Goal: Understand process/instructions

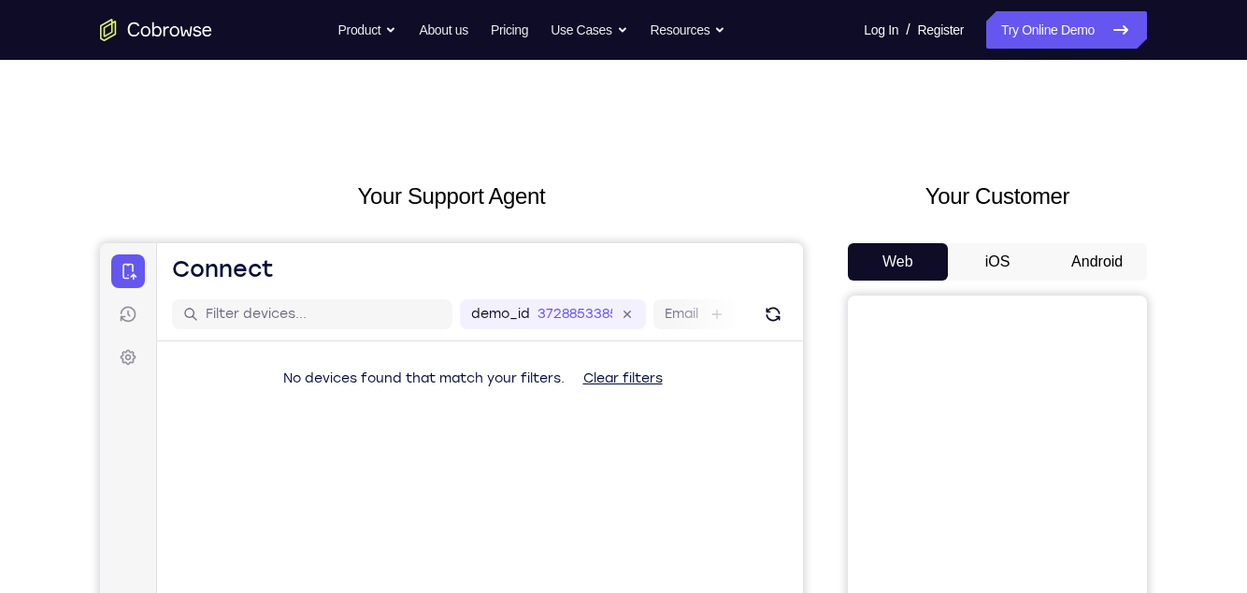
click at [1089, 252] on button "Android" at bounding box center [1097, 261] width 100 height 37
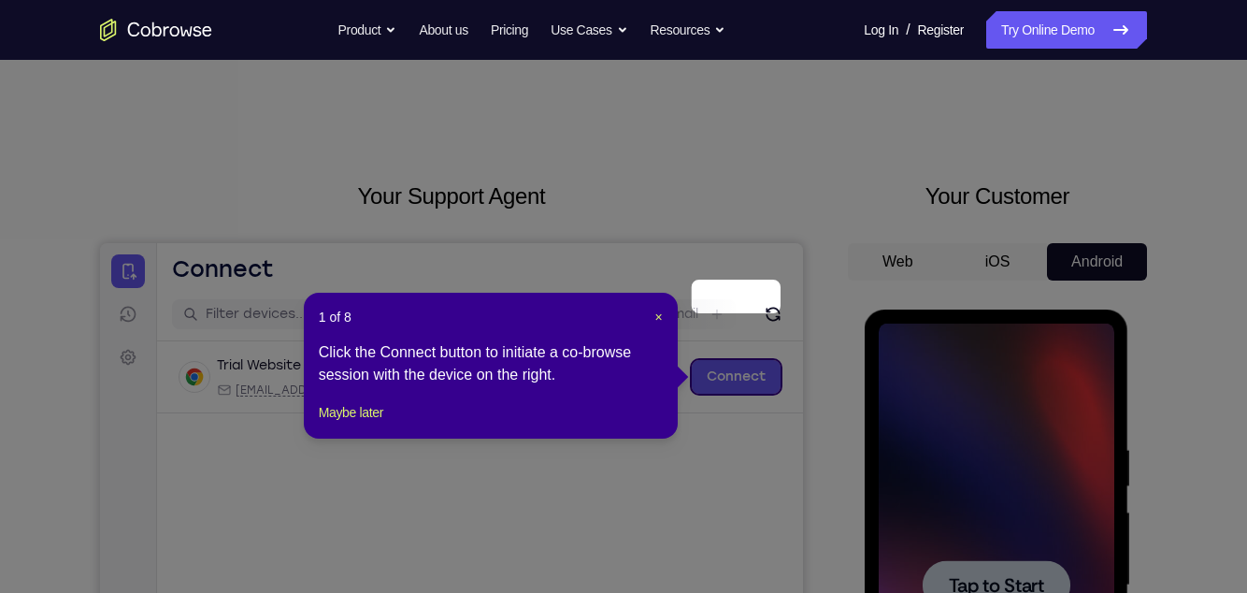
scroll to position [80, 0]
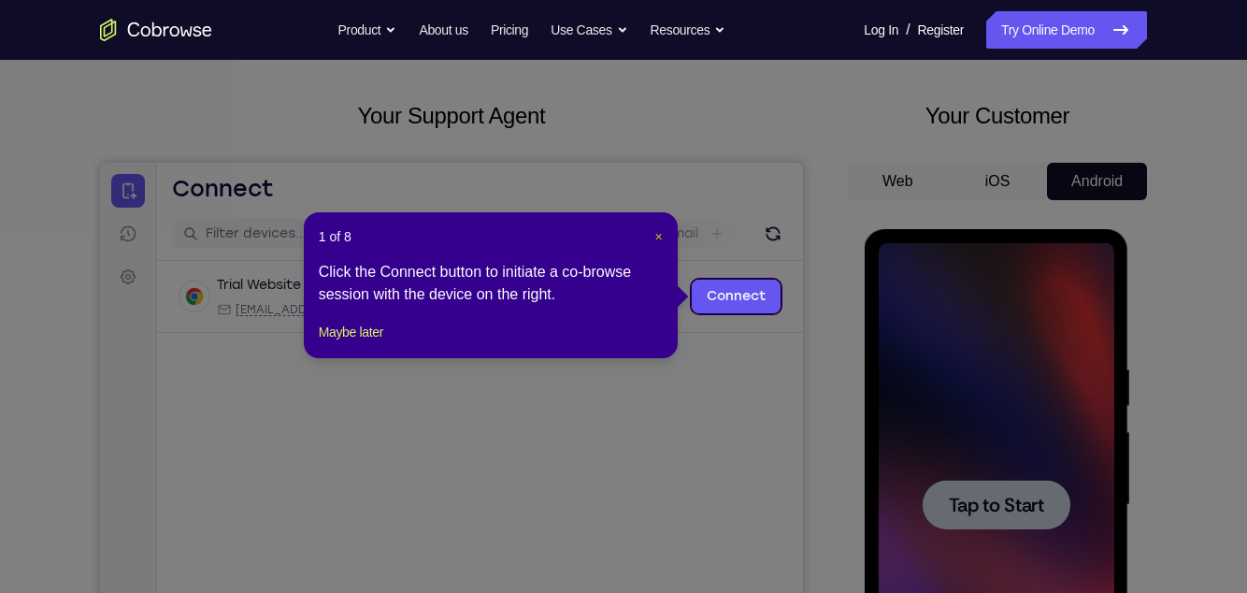
click at [656, 233] on span "×" at bounding box center [658, 236] width 7 height 15
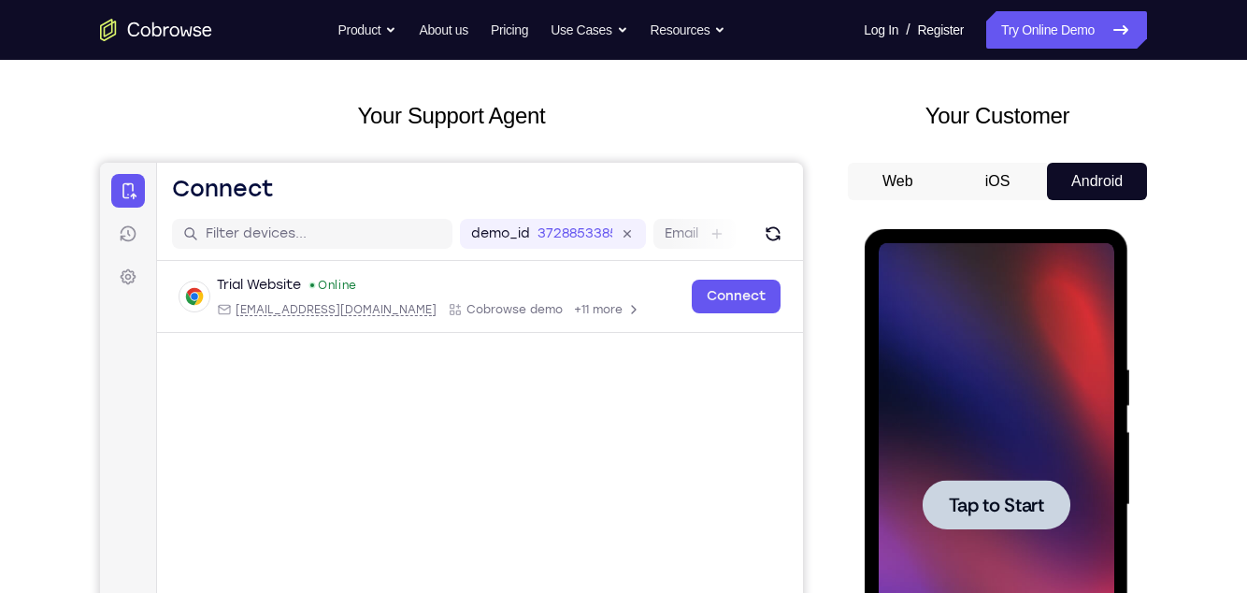
click at [993, 337] on div at bounding box center [996, 505] width 236 height 524
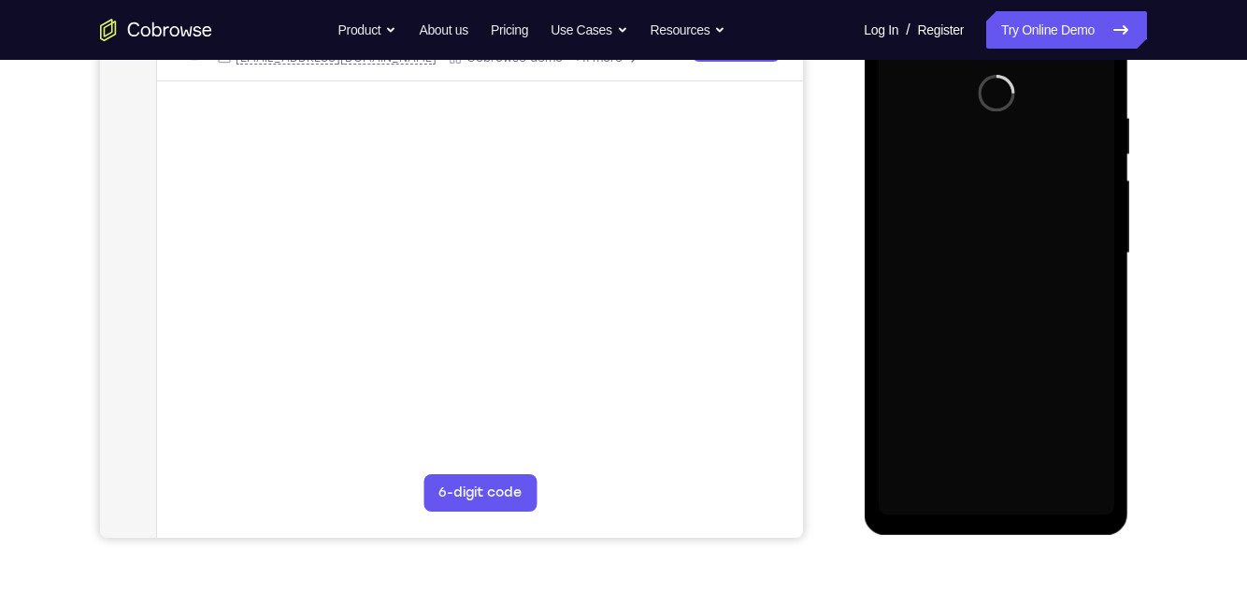
scroll to position [340, 0]
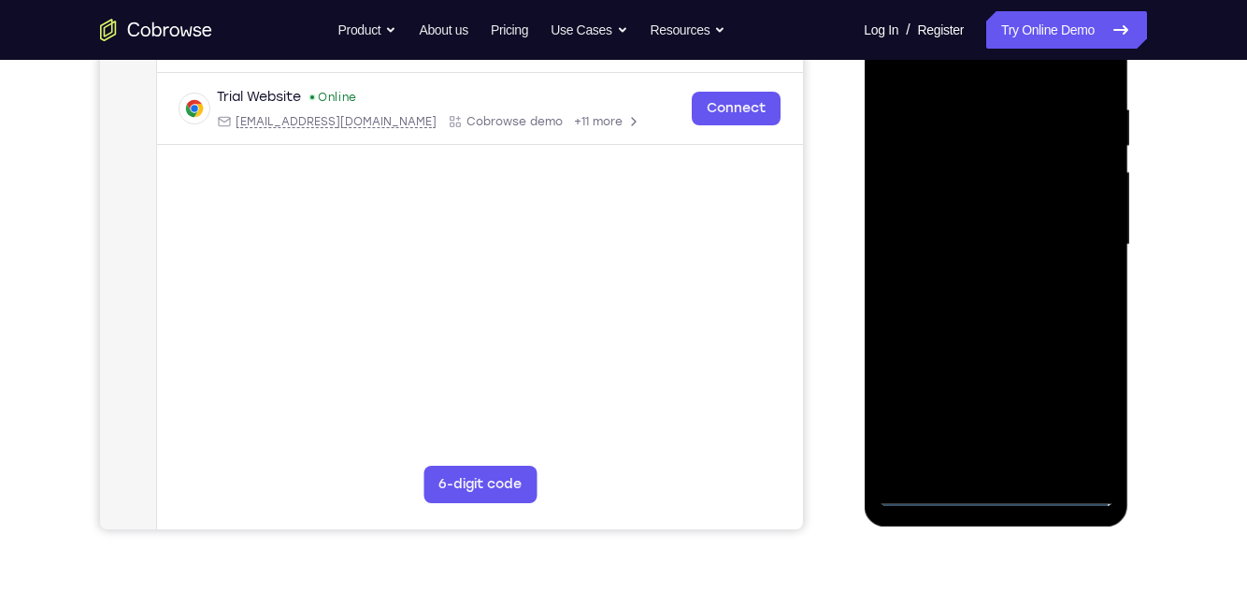
click at [990, 488] on div at bounding box center [996, 245] width 236 height 524
click at [1070, 410] on div at bounding box center [996, 245] width 236 height 524
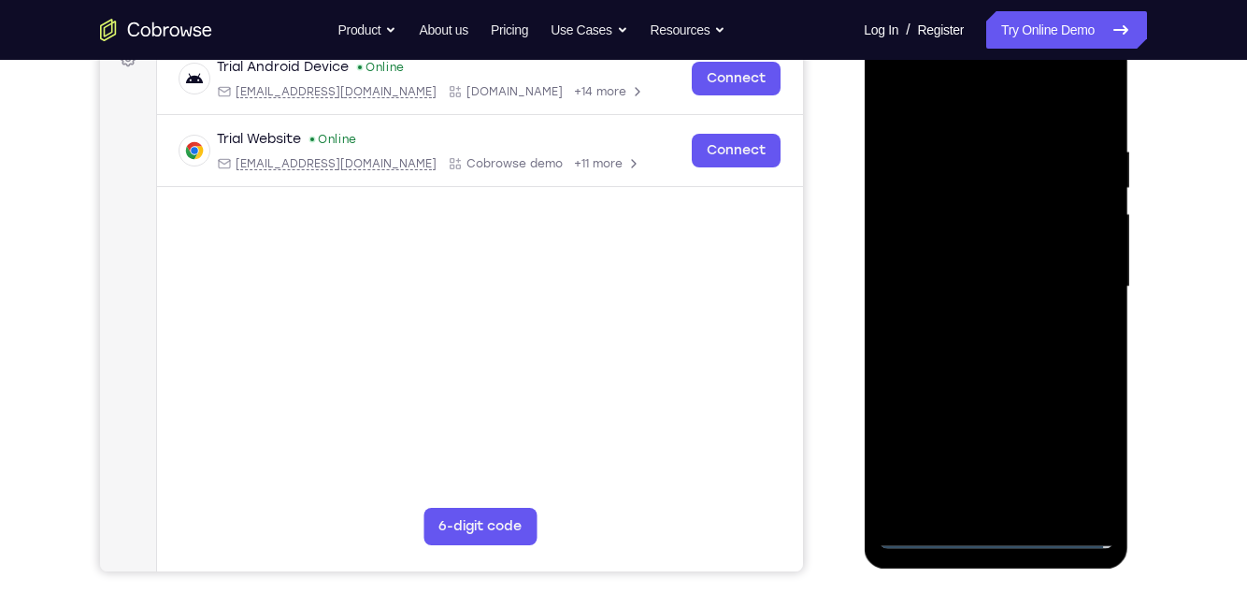
scroll to position [290, 0]
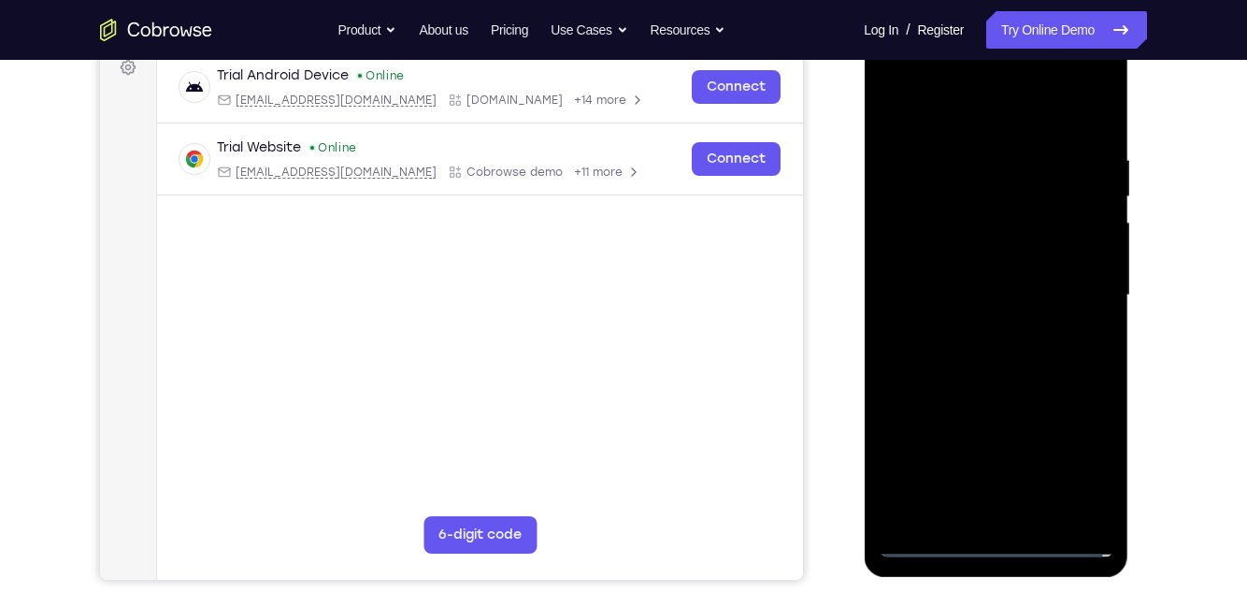
click at [968, 111] on div at bounding box center [996, 296] width 236 height 524
click at [1079, 287] on div at bounding box center [996, 296] width 236 height 524
click at [1162, 306] on div "Your Support Agent Your Customer Web iOS Android Next Steps We’d be happy to gi…" at bounding box center [623, 386] width 1197 height 1233
click at [801, 426] on main "demo_id 3728853385 3728853385 Email User ID Device ID Device name 6-digit code …" at bounding box center [480, 311] width 646 height 626
click at [932, 542] on div at bounding box center [996, 296] width 236 height 524
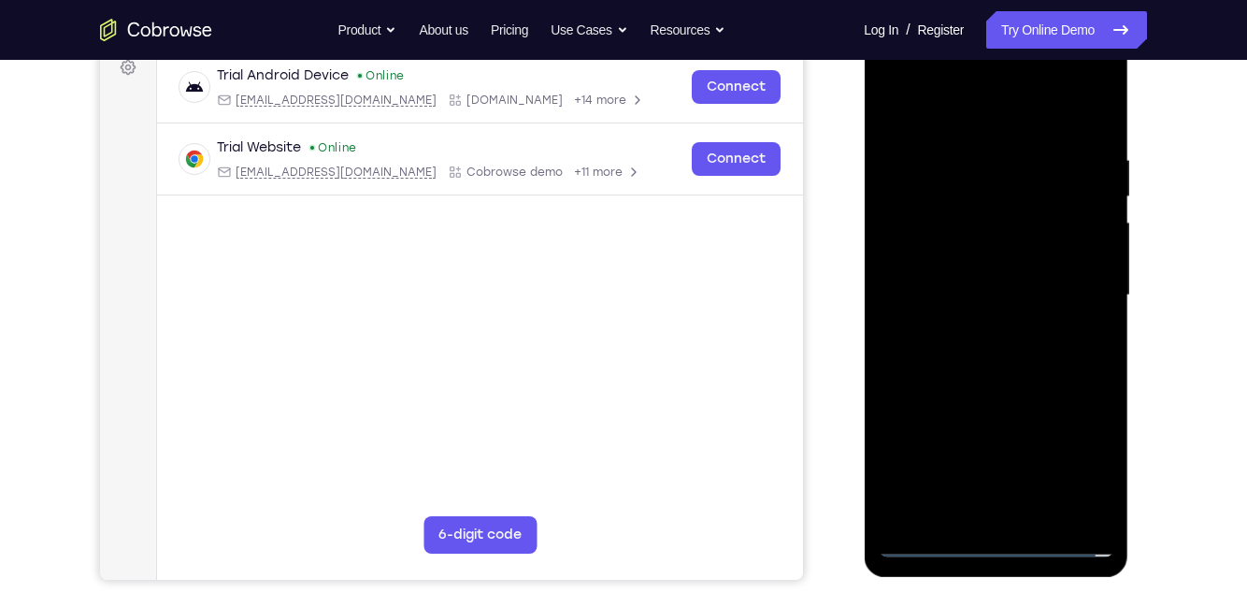
click at [1070, 132] on div at bounding box center [996, 296] width 236 height 524
click at [1080, 290] on div at bounding box center [996, 296] width 236 height 524
click at [977, 516] on div at bounding box center [996, 296] width 236 height 524
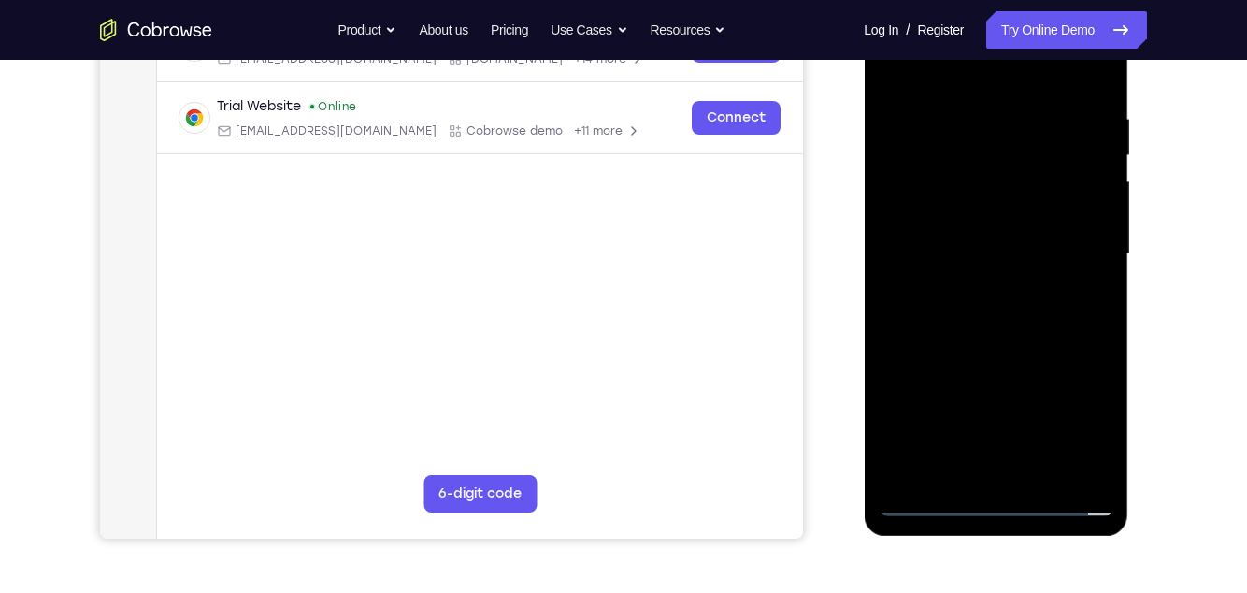
scroll to position [343, 0]
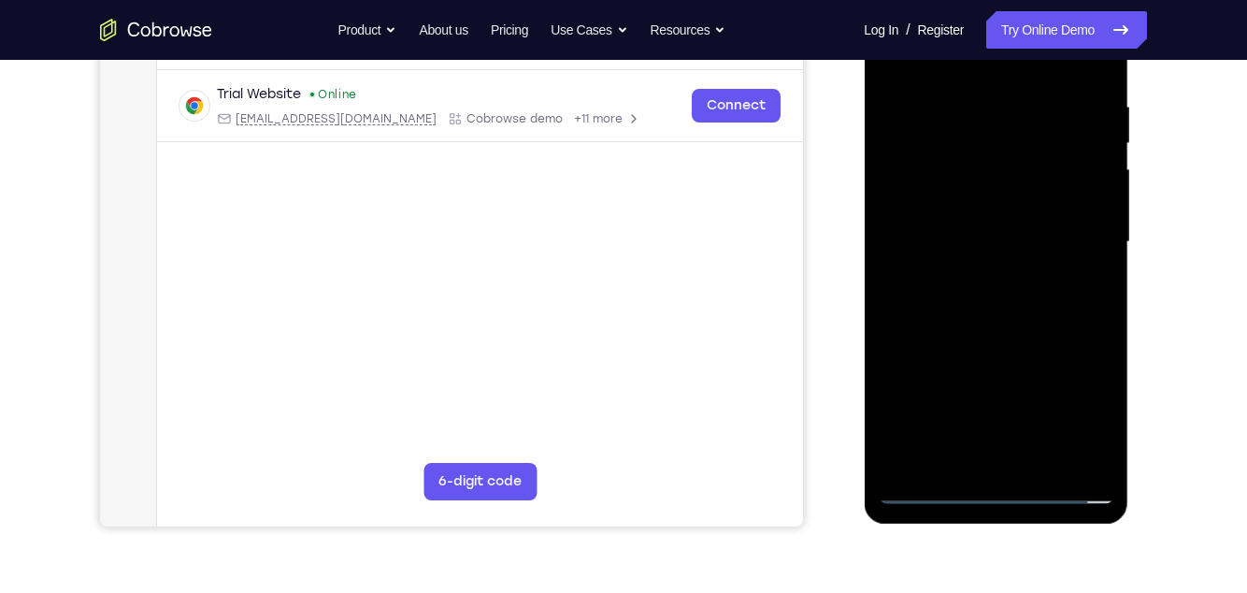
click at [979, 461] on div at bounding box center [996, 242] width 236 height 524
click at [926, 494] on div at bounding box center [996, 242] width 236 height 524
click at [1005, 223] on div at bounding box center [996, 242] width 236 height 524
click at [979, 208] on div at bounding box center [996, 242] width 236 height 524
click at [1021, 256] on div at bounding box center [996, 242] width 236 height 524
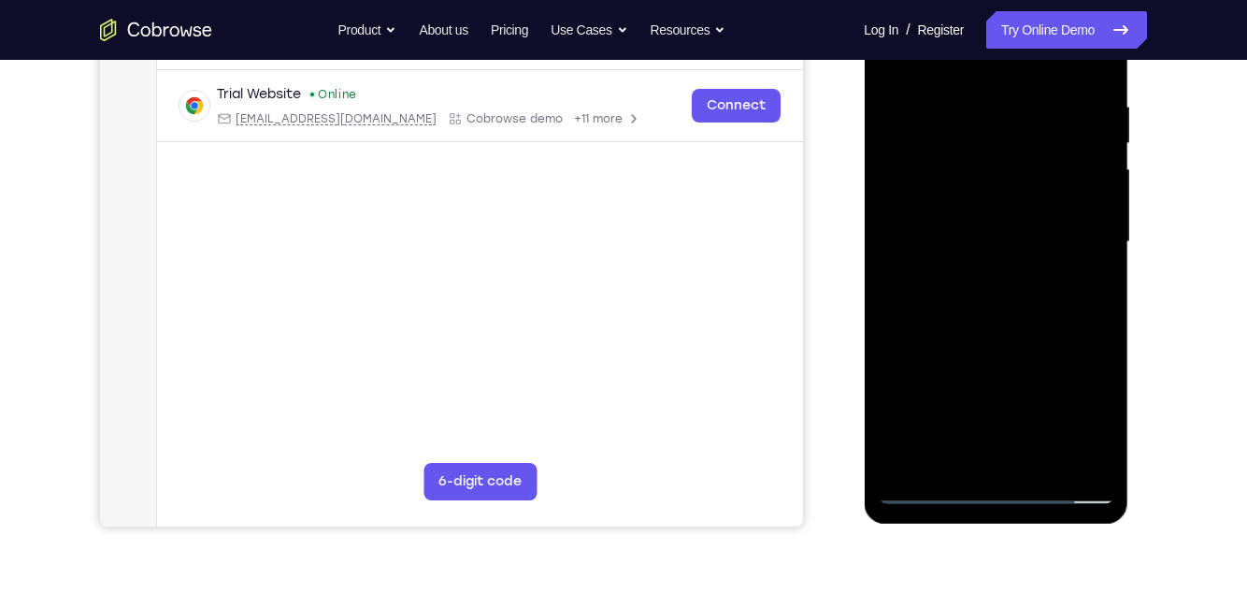
click at [1013, 249] on div at bounding box center [996, 242] width 236 height 524
click at [1013, 306] on div at bounding box center [996, 242] width 236 height 524
click at [1061, 322] on div at bounding box center [996, 242] width 236 height 524
click at [1107, 438] on div at bounding box center [996, 242] width 236 height 524
click at [992, 464] on div at bounding box center [996, 242] width 236 height 524
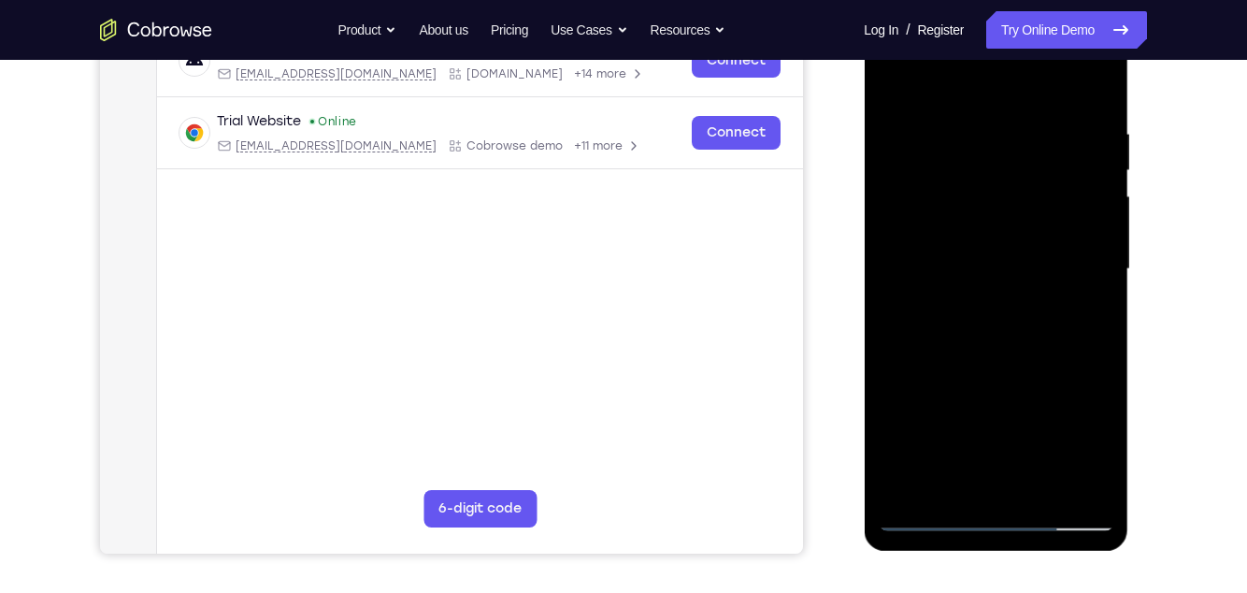
scroll to position [298, 0]
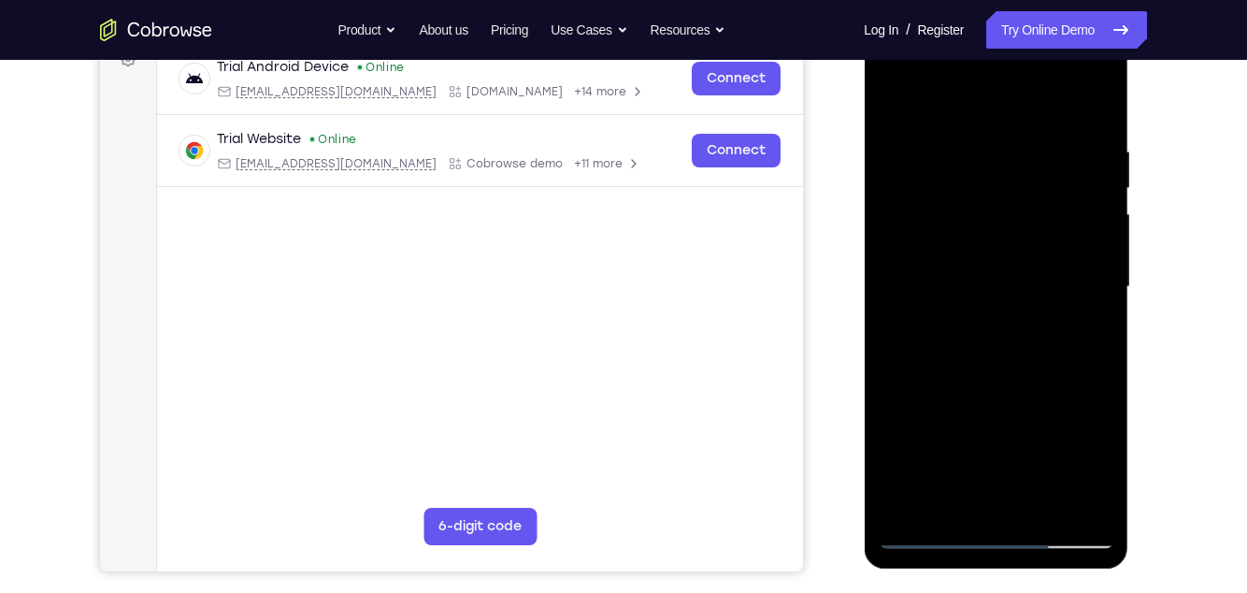
click at [1092, 338] on div at bounding box center [996, 287] width 236 height 524
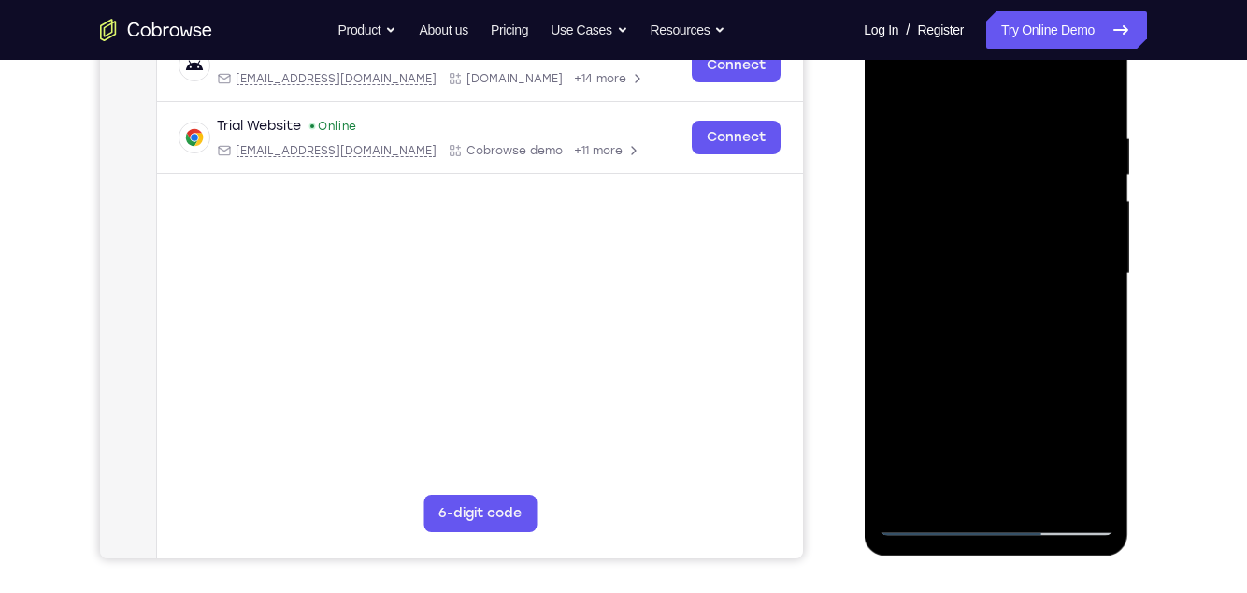
scroll to position [313, 0]
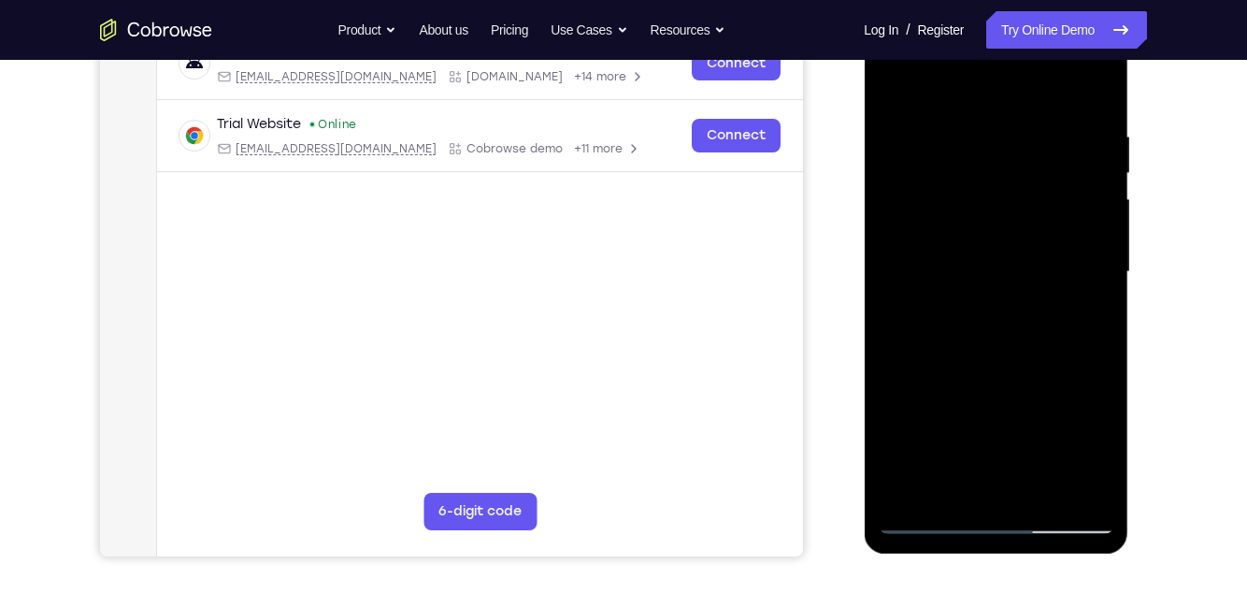
click at [1099, 331] on div at bounding box center [996, 272] width 236 height 524
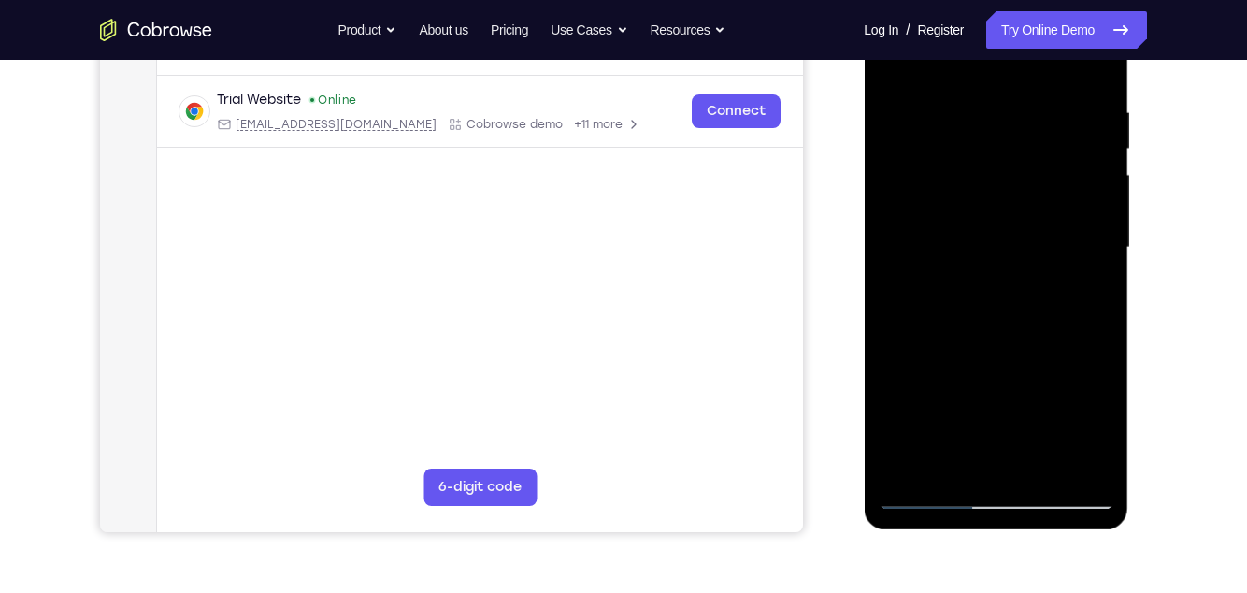
scroll to position [340, 0]
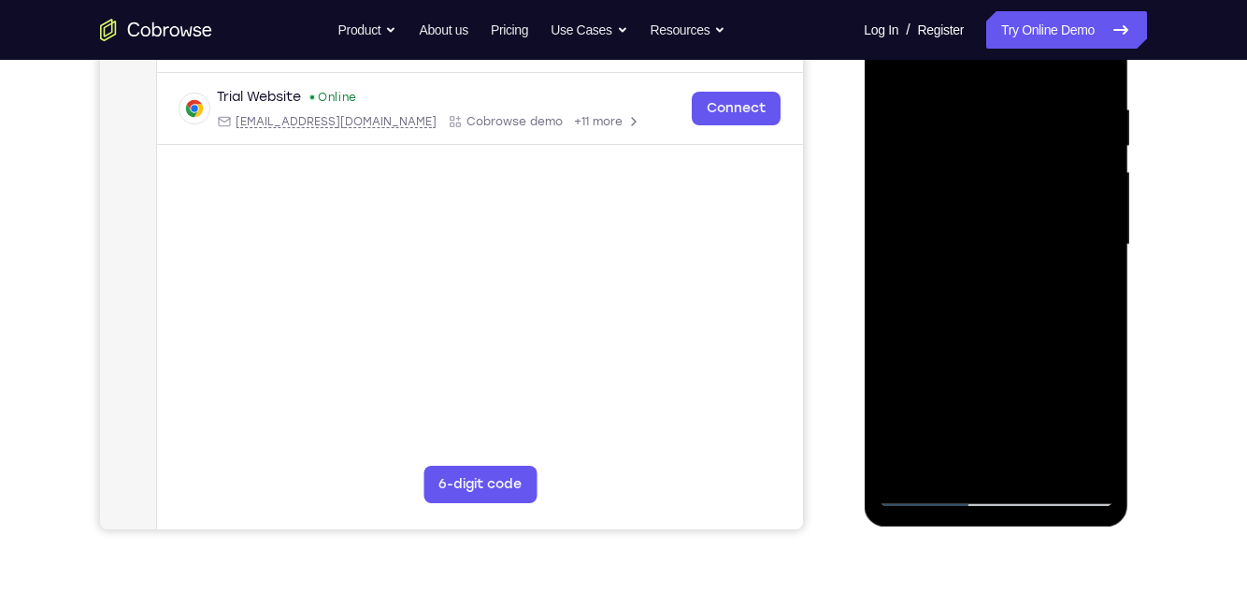
click at [1093, 294] on div at bounding box center [996, 245] width 236 height 524
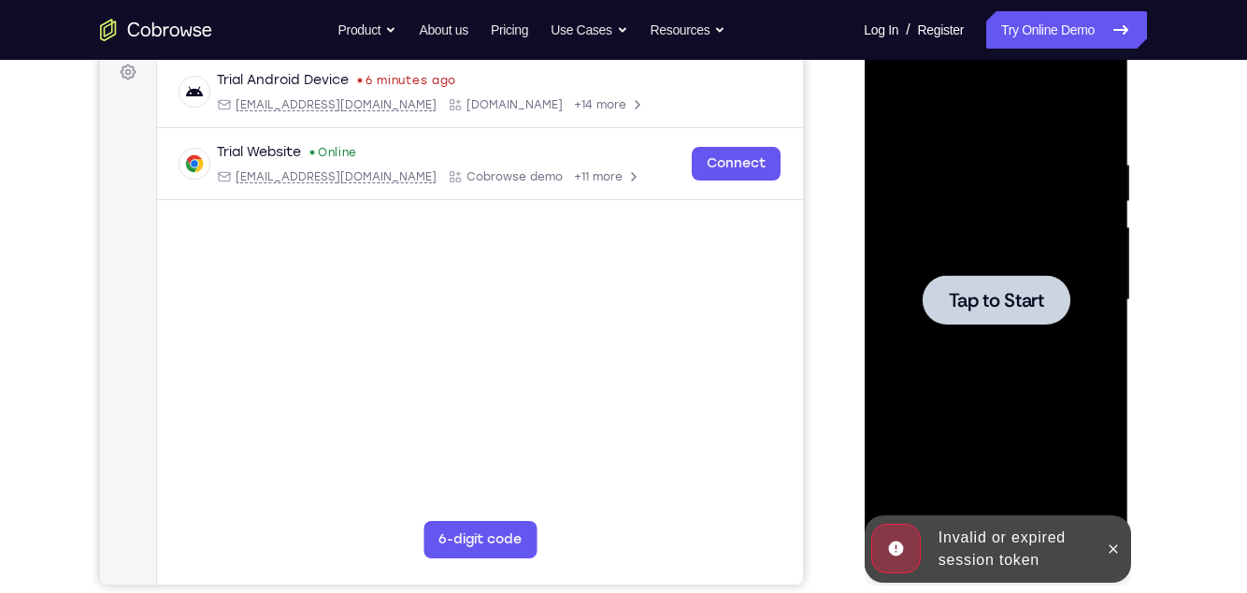
scroll to position [286, 0]
click at [1127, 538] on div "Invalid or expired session token" at bounding box center [997, 547] width 266 height 67
click at [1105, 532] on div at bounding box center [1113, 547] width 30 height 67
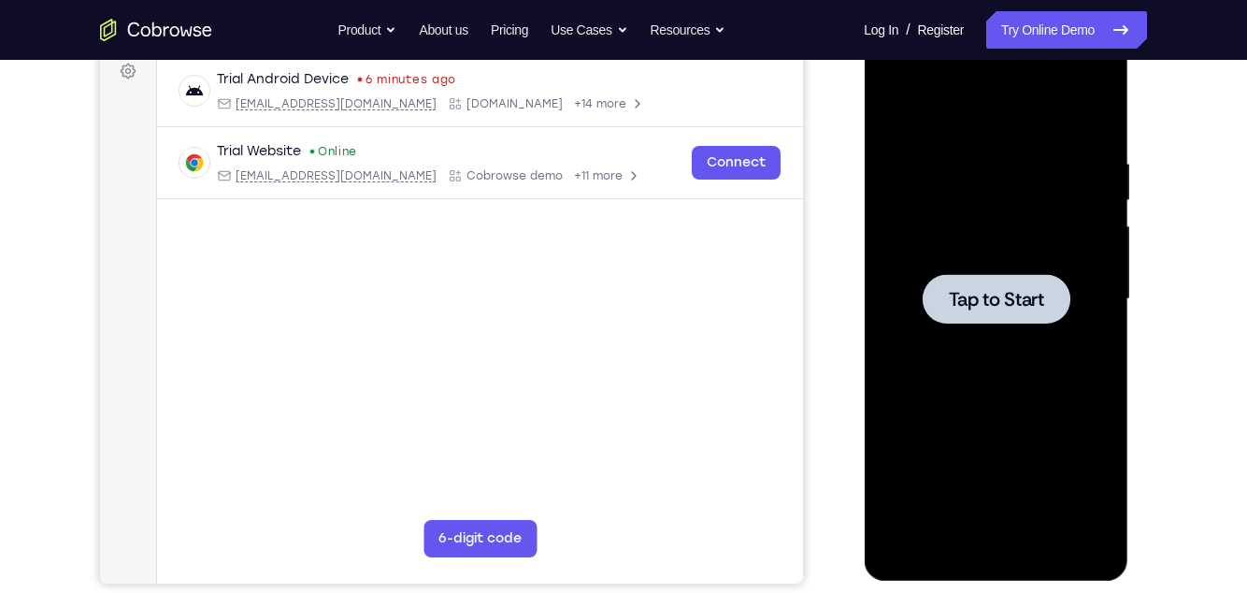
click at [1047, 454] on div at bounding box center [996, 299] width 236 height 524
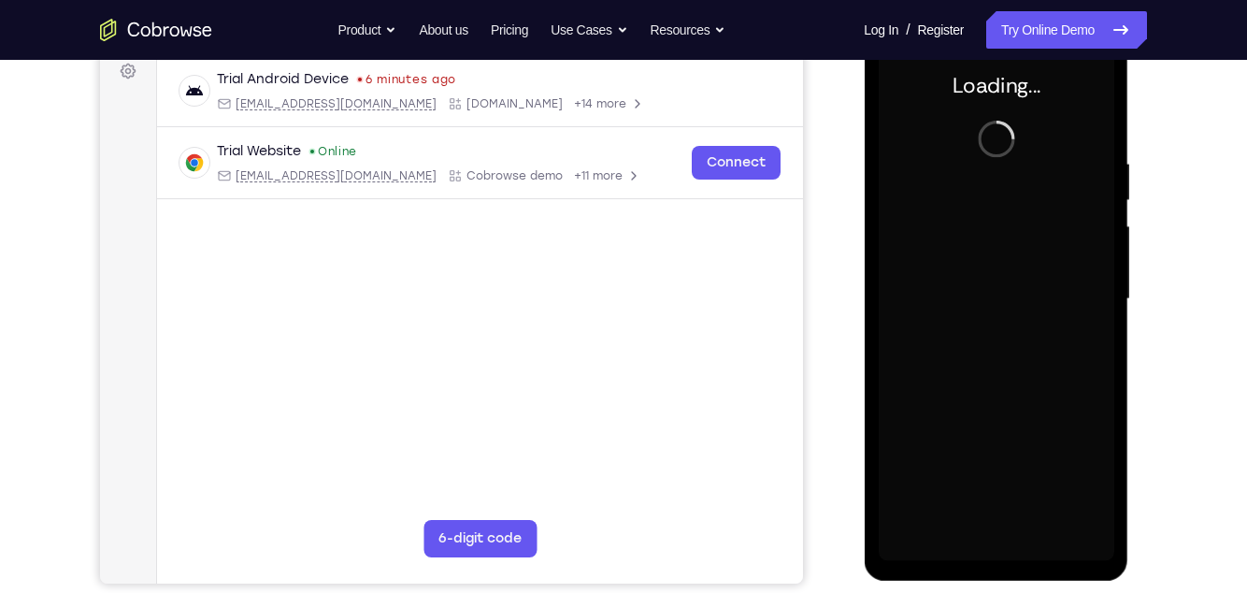
scroll to position [0, 0]
